Goal: Task Accomplishment & Management: Use online tool/utility

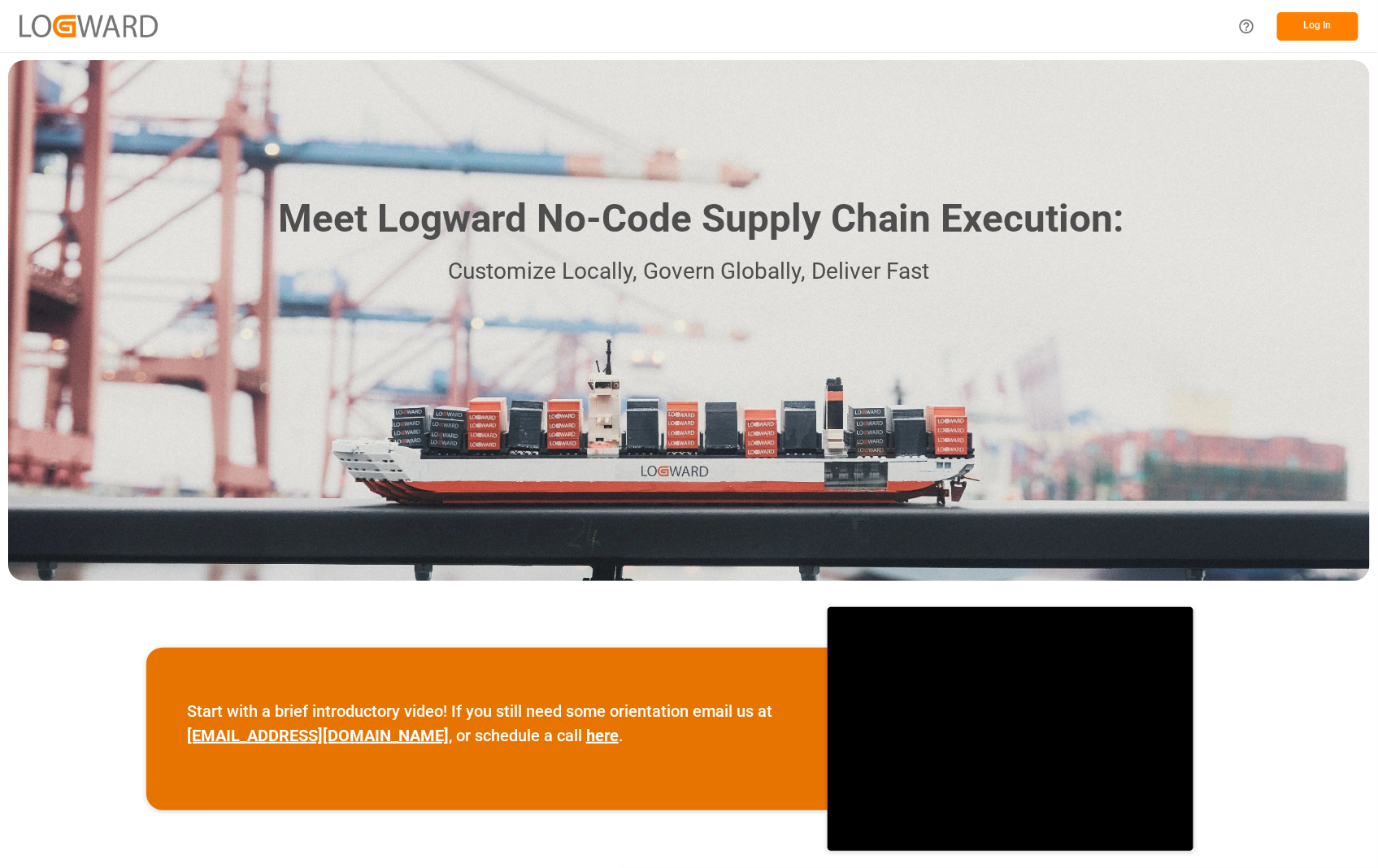
click at [1322, 28] on button "Log In" at bounding box center [1317, 26] width 81 height 28
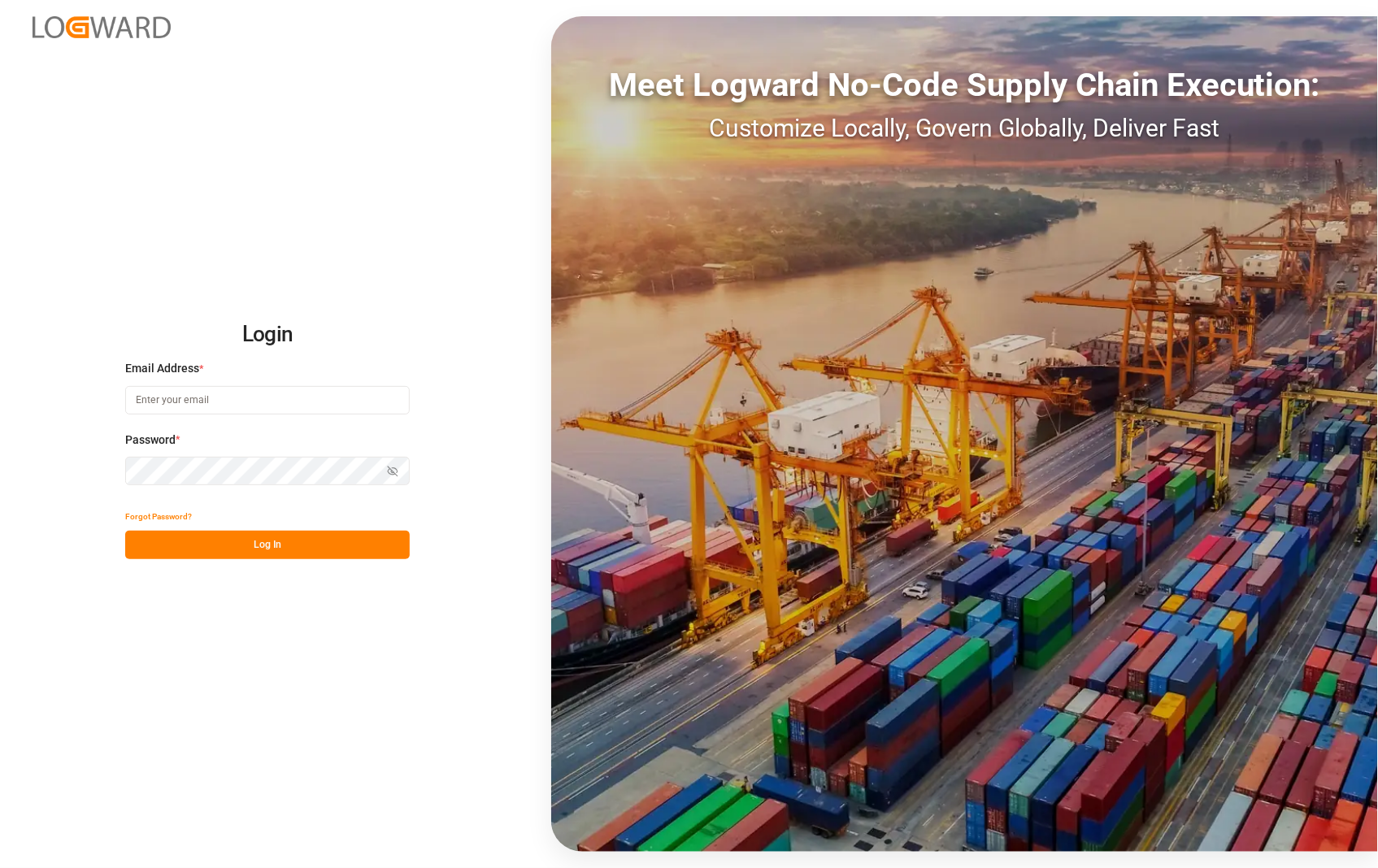
type input "[PERSON_NAME][EMAIL_ADDRESS][DOMAIN_NAME]"
click at [250, 543] on button "Log In" at bounding box center [267, 545] width 284 height 28
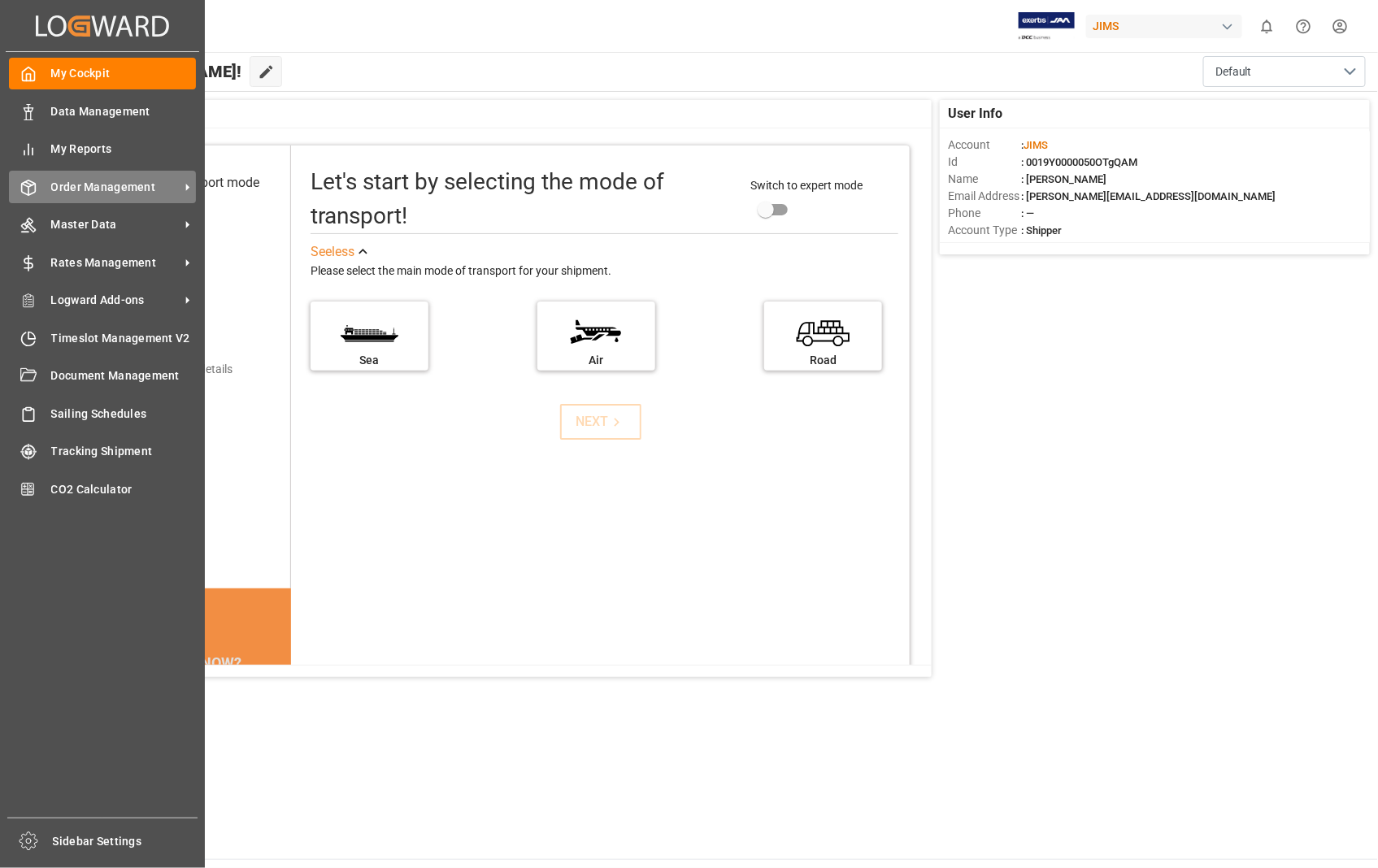
click at [52, 176] on div "Order Management Order Management" at bounding box center [102, 187] width 187 height 32
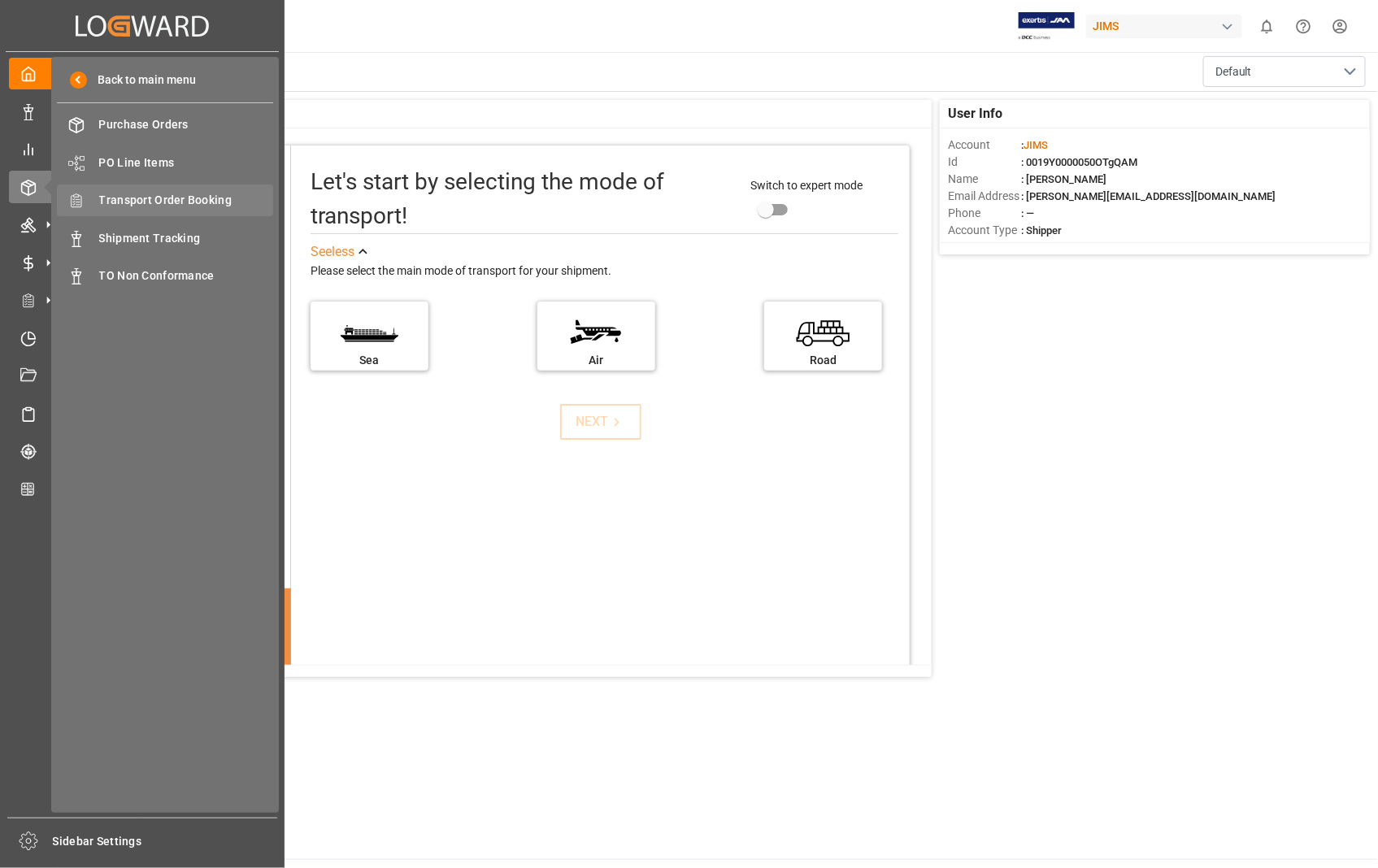
click at [221, 197] on span "Transport Order Booking" at bounding box center [186, 200] width 175 height 17
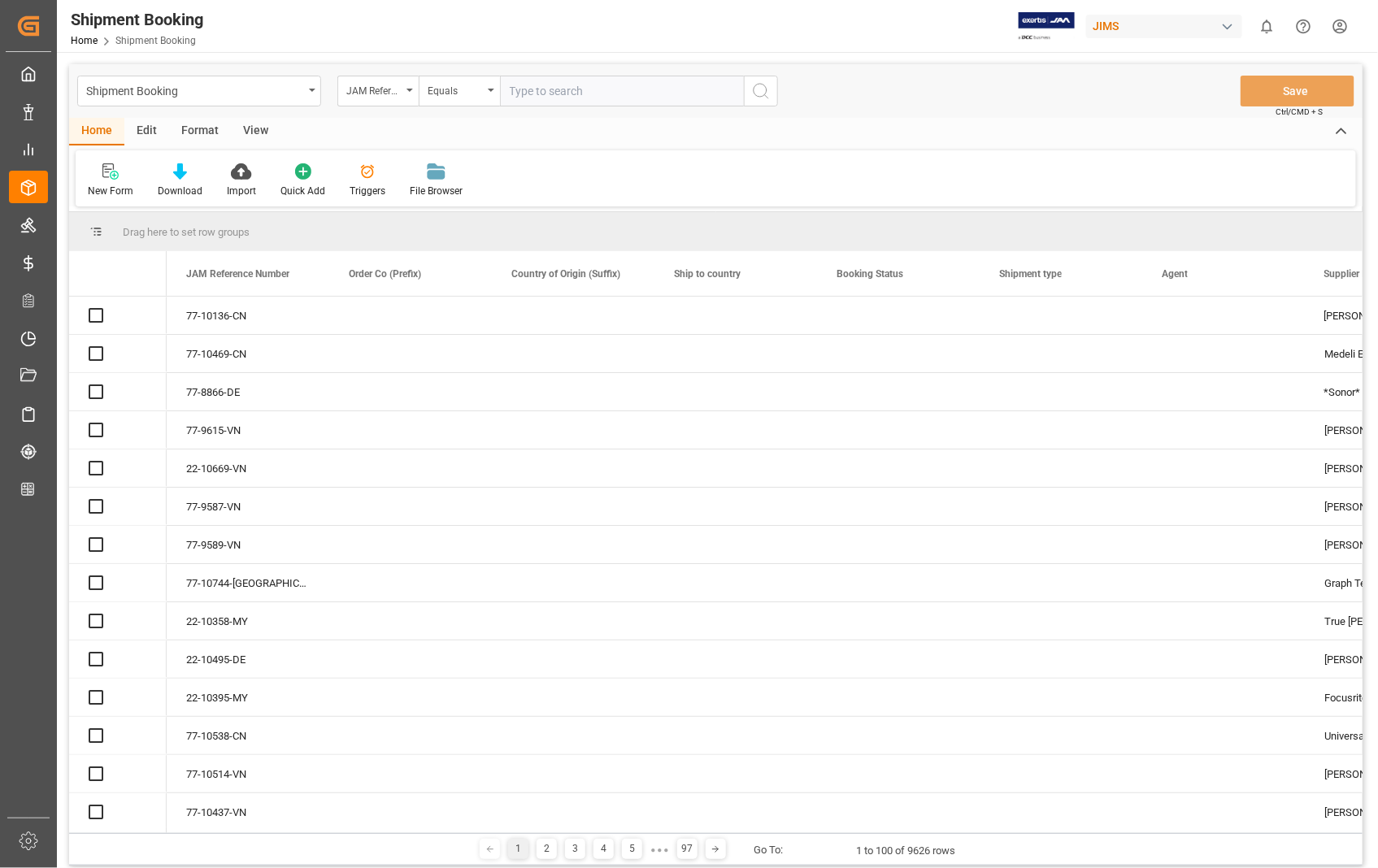
click at [577, 85] on input "text" at bounding box center [622, 91] width 244 height 31
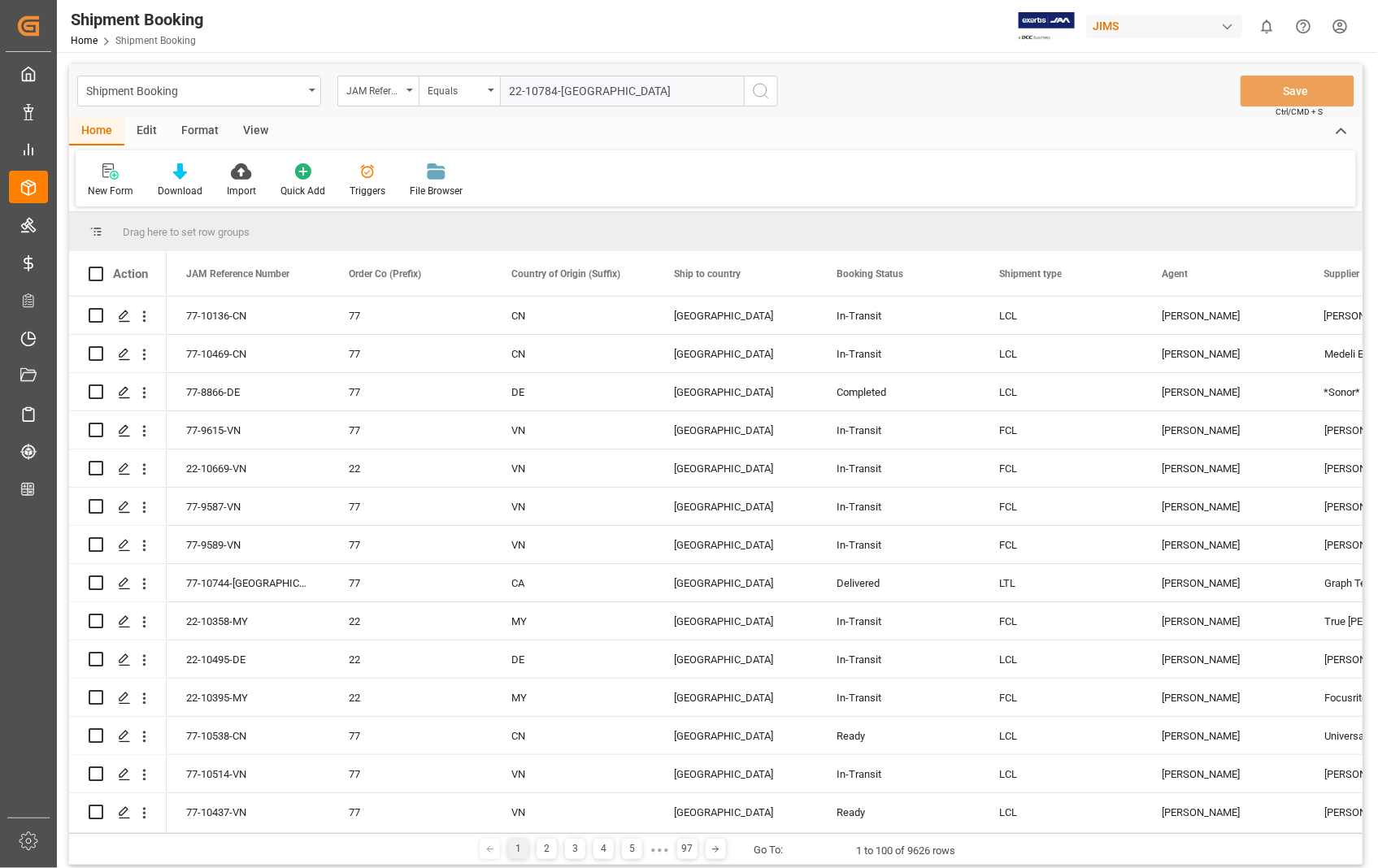
type input "22-10784-[GEOGRAPHIC_DATA]"
click at [758, 99] on icon "search button" at bounding box center [761, 91] width 20 height 20
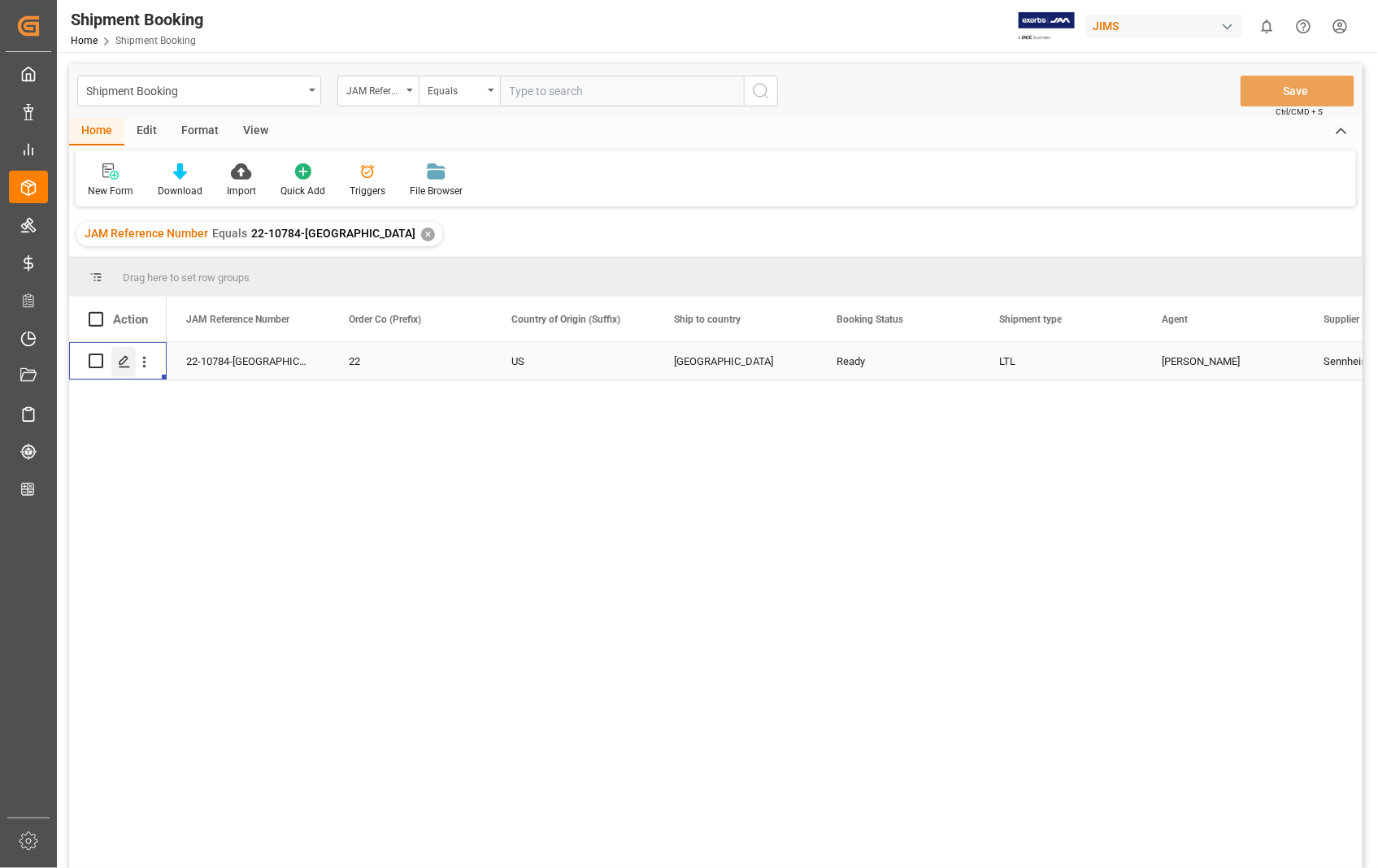
click at [125, 363] on icon "Press SPACE to select this row." at bounding box center [124, 361] width 13 height 13
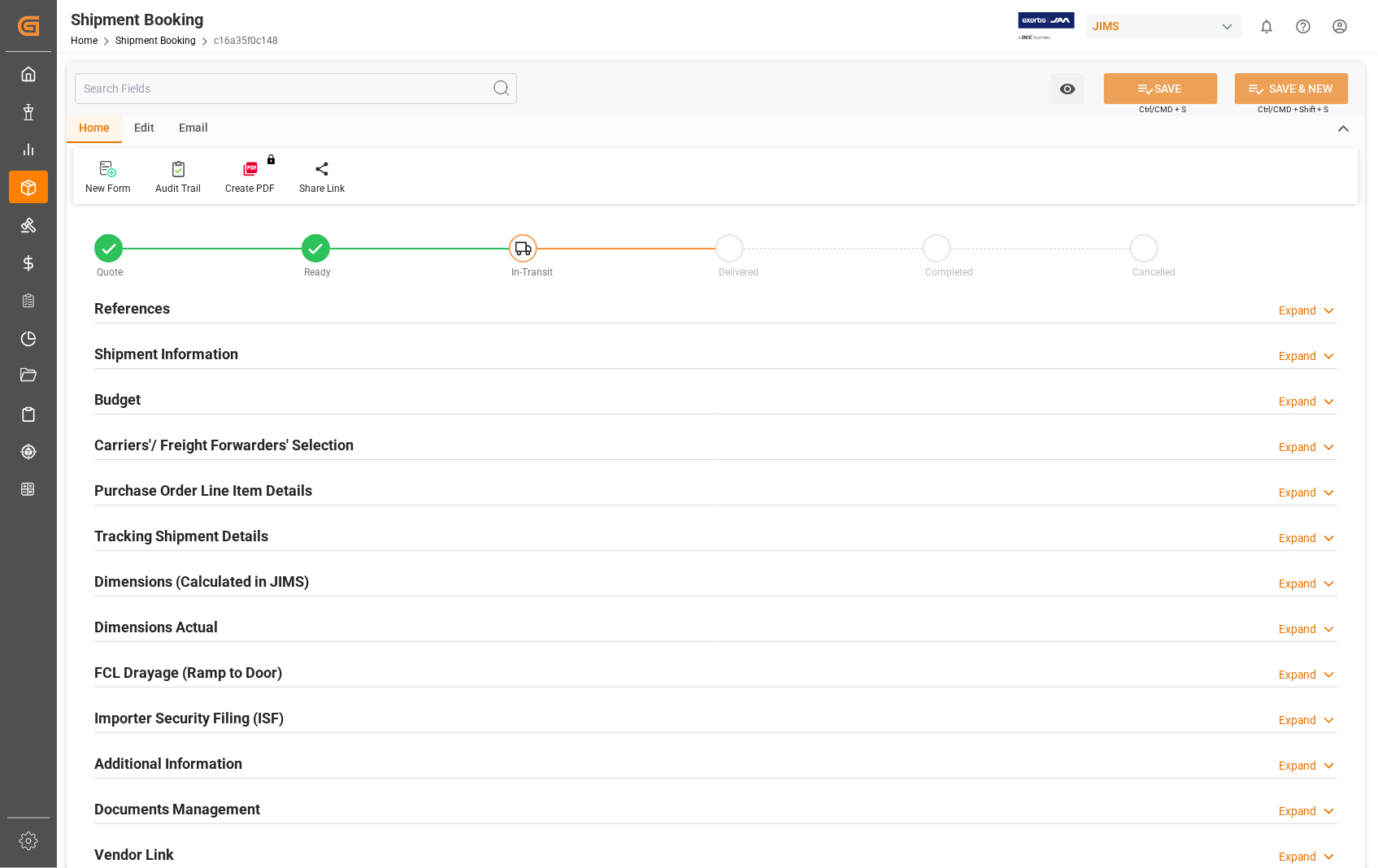
type input "0"
type input "[DATE] 18:31"
click at [122, 302] on h2 "References" at bounding box center [132, 308] width 76 height 22
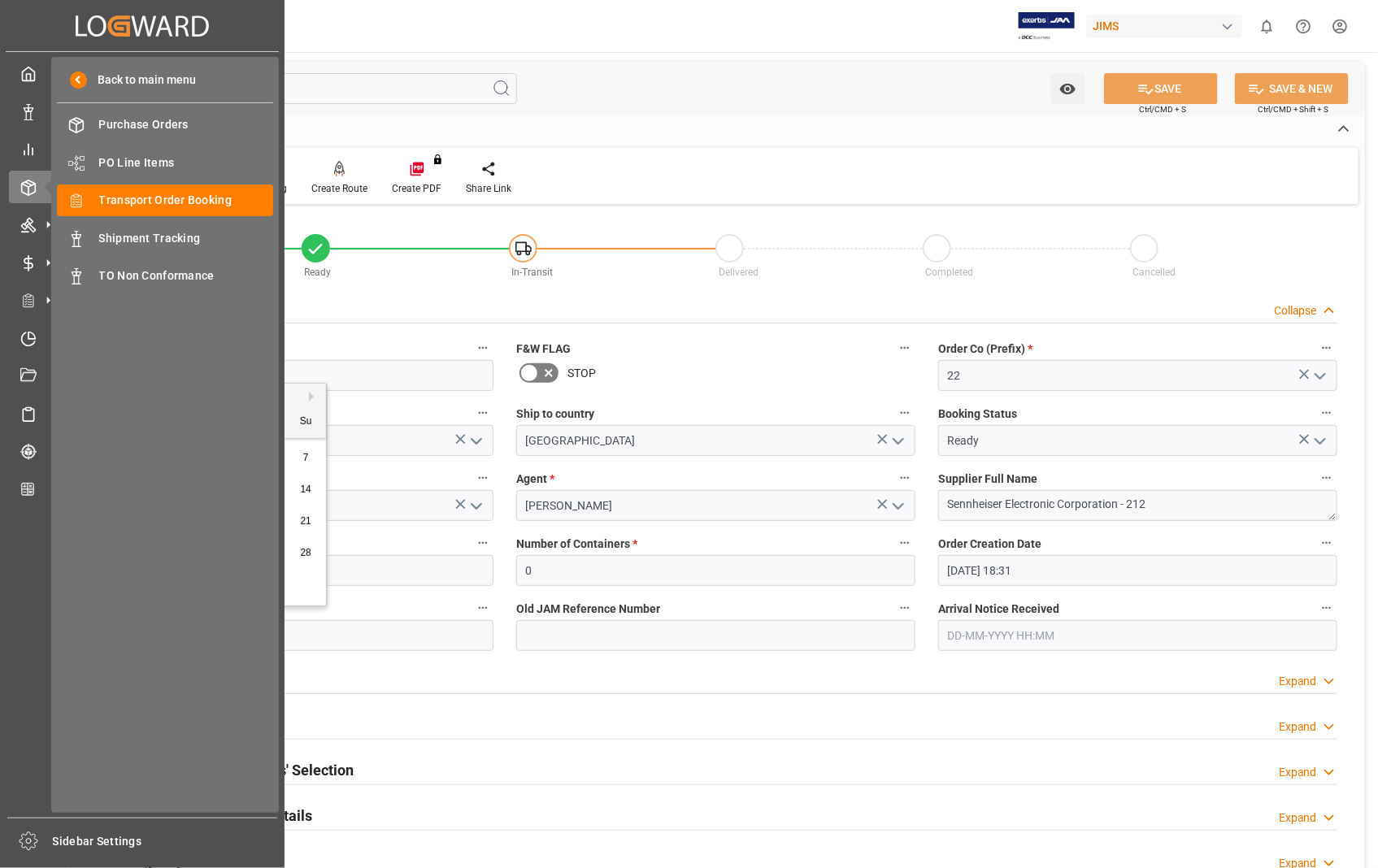
drag, startPoint x: 209, startPoint y: 636, endPoint x: 49, endPoint y: 638, distance: 160.1
click at [49, 638] on div "Created by potrace 1.15, written by [PERSON_NAME] [DATE]-[DATE] Created by potr…" at bounding box center [689, 434] width 1378 height 868
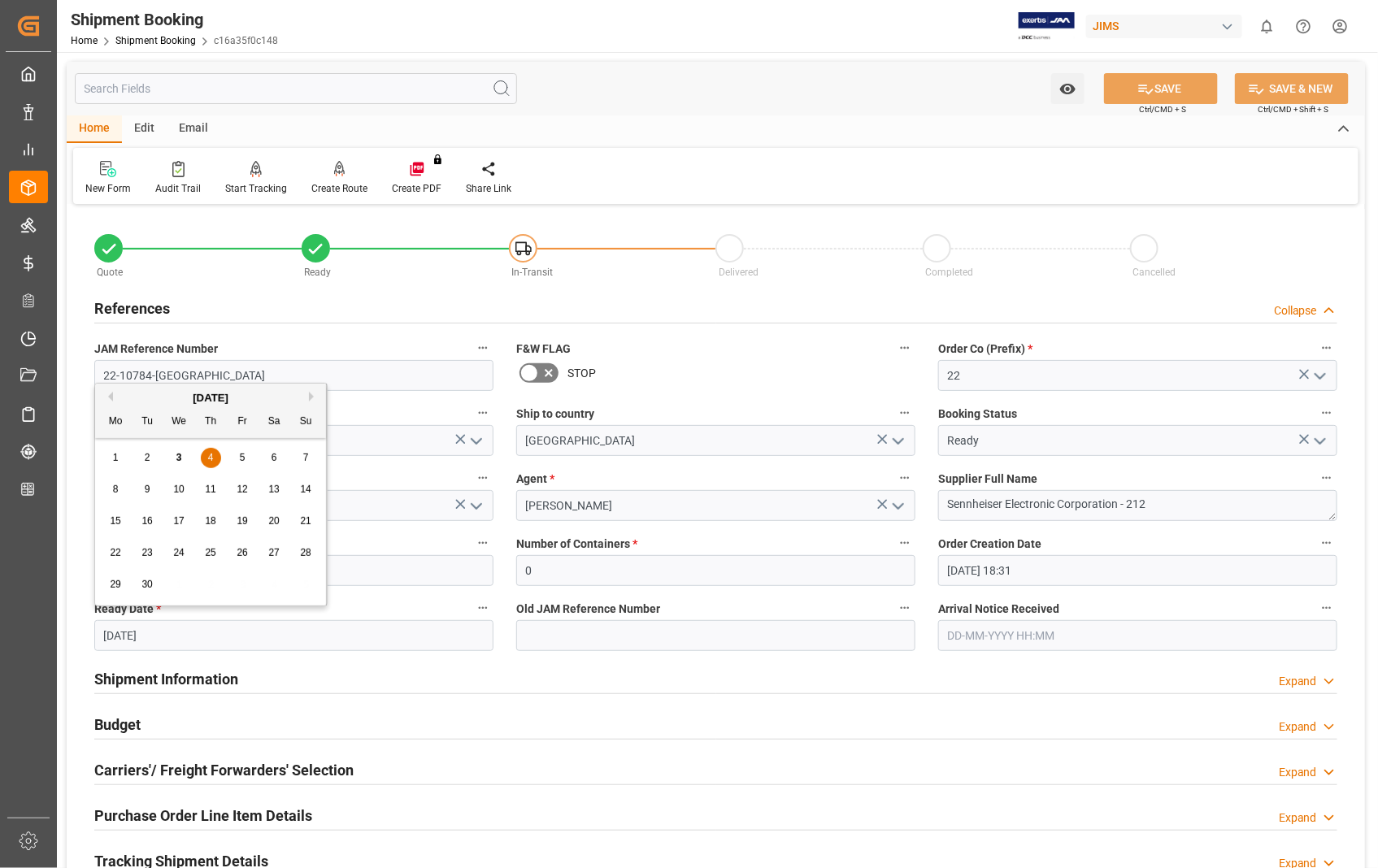
click at [319, 399] on button "Next Month" at bounding box center [314, 397] width 10 height 10
click at [215, 589] on span "30" at bounding box center [210, 584] width 11 height 11
type input "[DATE]"
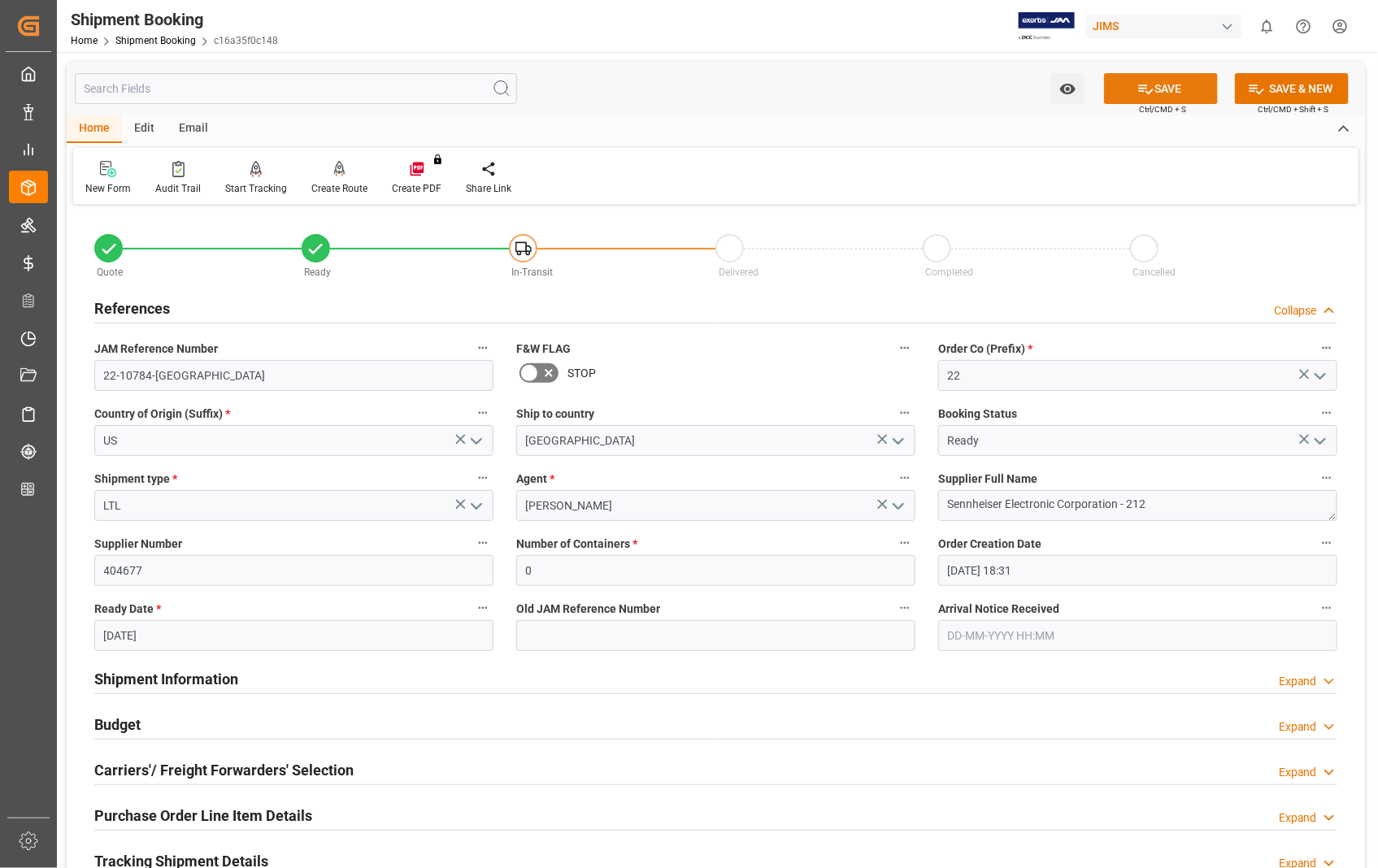
click at [1172, 86] on button "SAVE" at bounding box center [1161, 88] width 114 height 31
